Goal: Check status

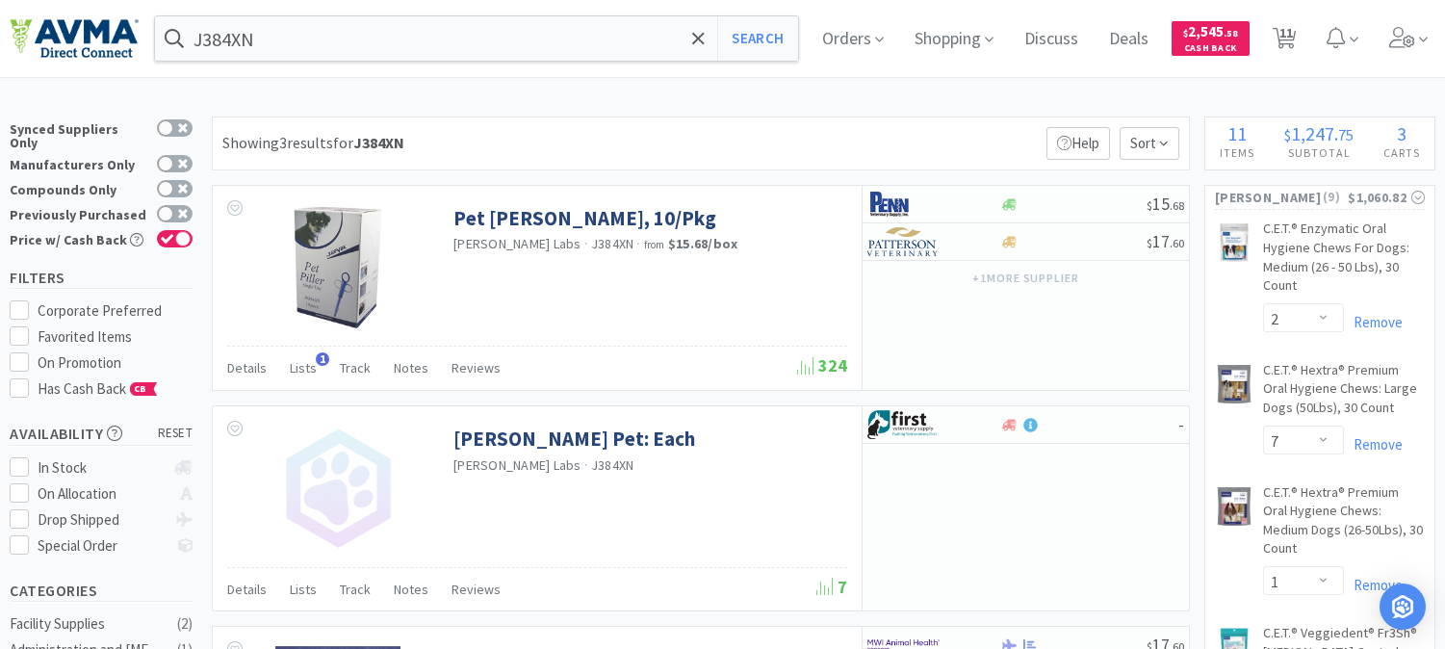
select select "2"
select select "7"
select select "1"
select select "5"
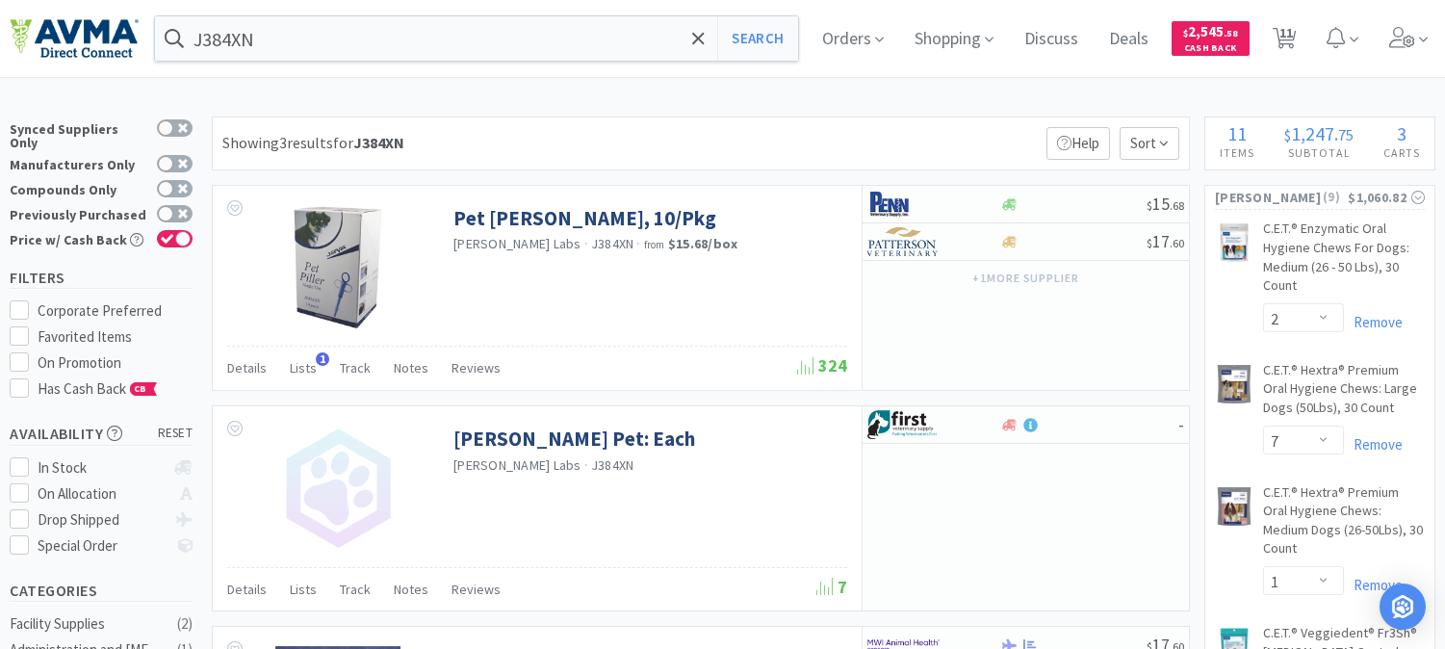
select select "1"
select select "9"
select select "6"
select select "2"
select select "3"
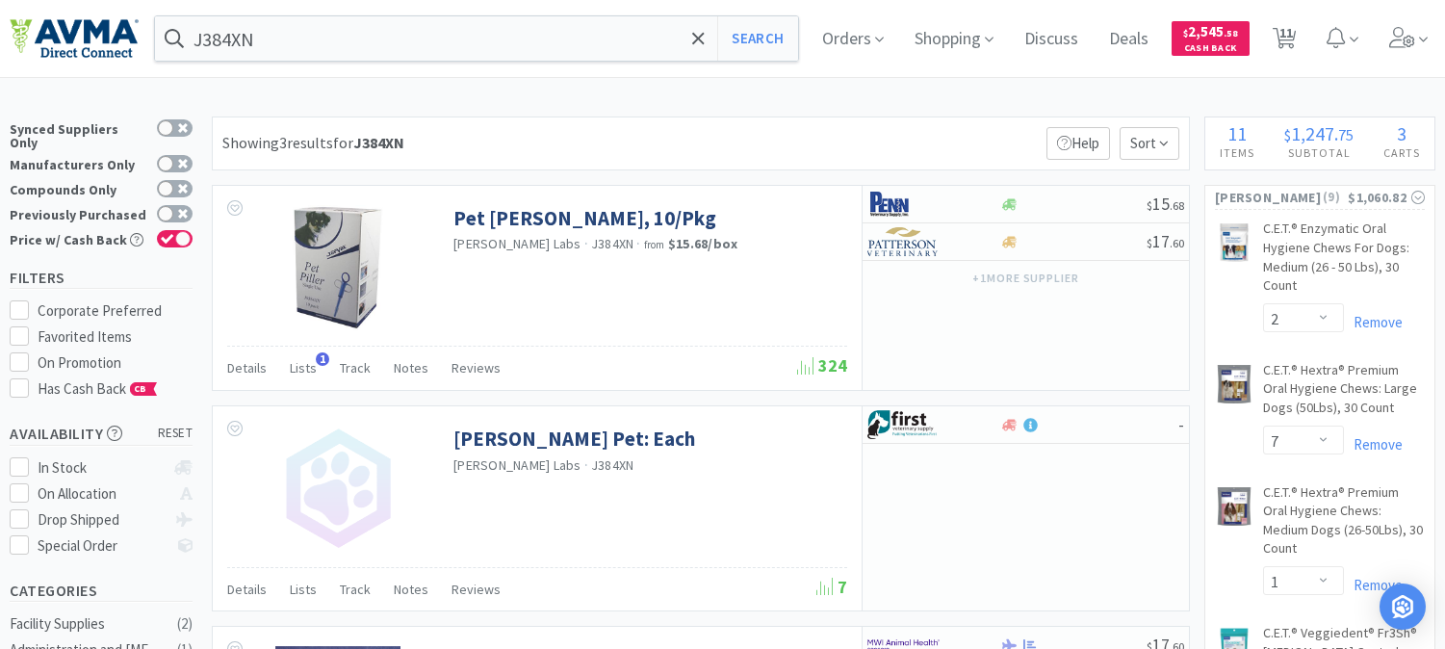
select select "1"
